Goal: Register for event/course

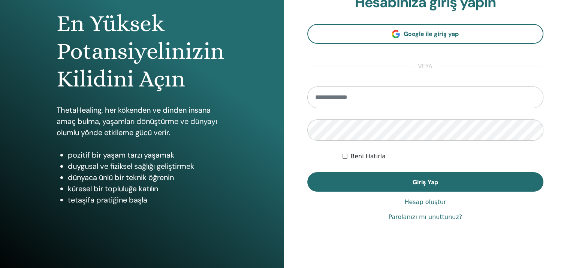
scroll to position [75, 0]
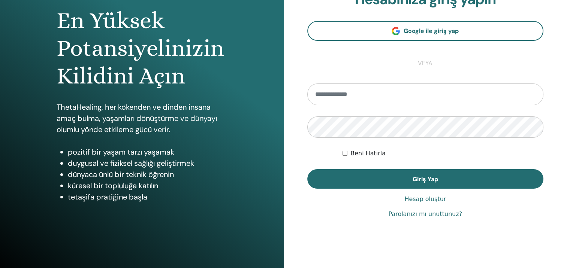
type input "**********"
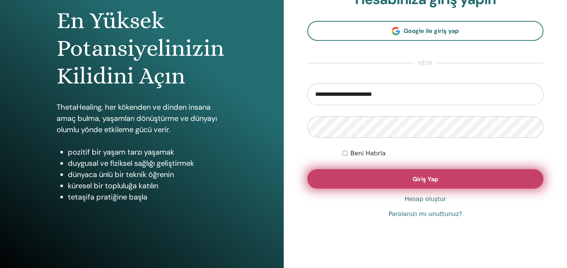
click at [384, 179] on button "Giriş Yap" at bounding box center [425, 178] width 237 height 19
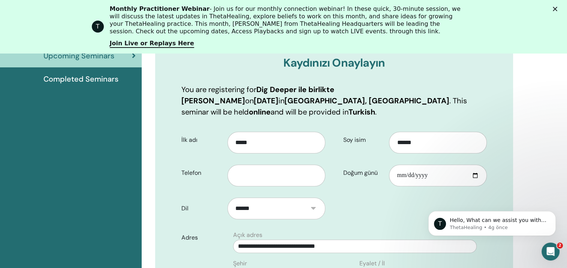
scroll to position [168, 0]
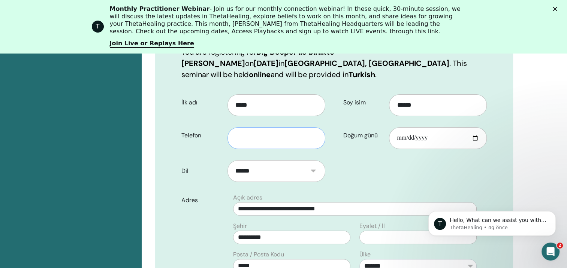
click at [277, 127] on input "text" at bounding box center [277, 138] width 98 height 22
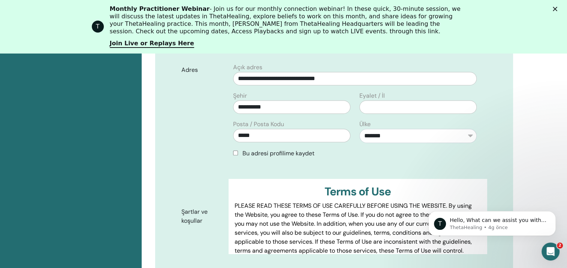
scroll to position [318, 0]
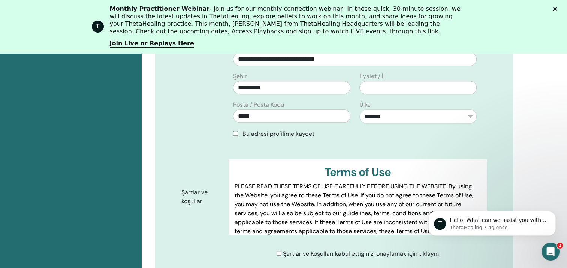
type input "**********"
click at [553, 213] on icon "Dismiss notification" at bounding box center [554, 213] width 4 height 4
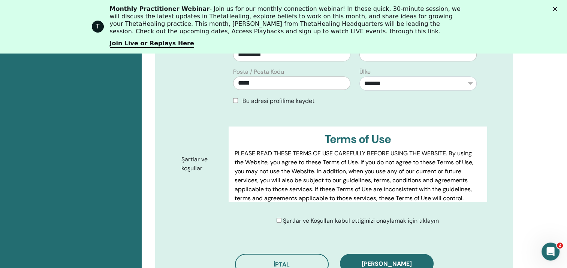
scroll to position [430, 0]
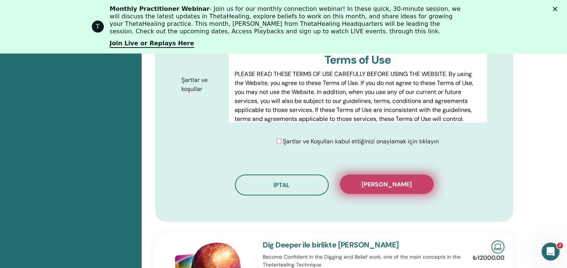
click at [401, 178] on button "[PERSON_NAME]" at bounding box center [387, 184] width 94 height 19
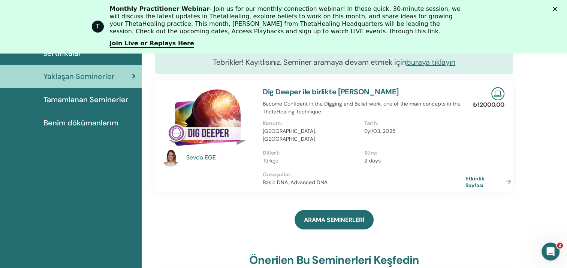
scroll to position [94, 0]
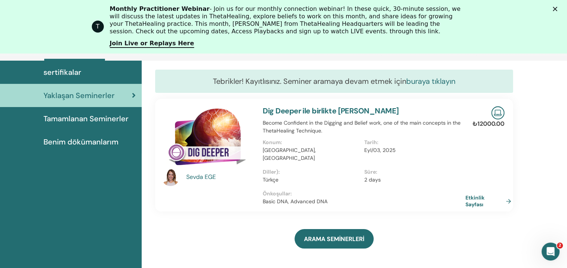
click at [436, 83] on link "buraya tıklayın" at bounding box center [430, 81] width 49 height 10
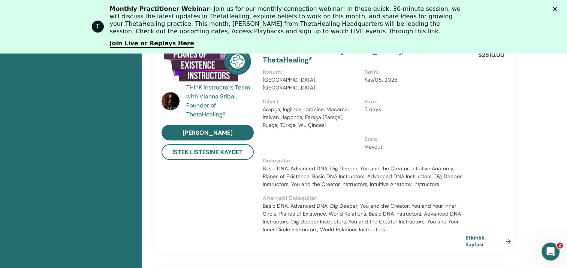
scroll to position [169, 0]
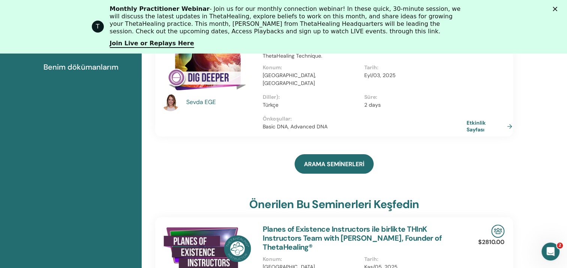
click at [482, 120] on link "Etkinlik Sayfası" at bounding box center [491, 126] width 49 height 13
